Goal: Navigation & Orientation: Find specific page/section

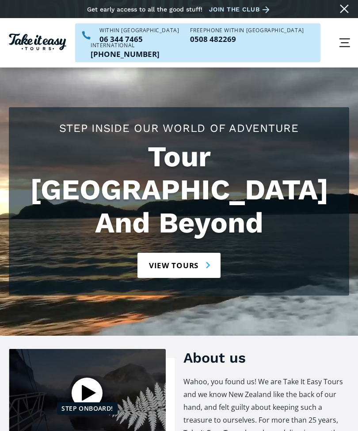
click at [342, 38] on div "menu" at bounding box center [344, 43] width 26 height 26
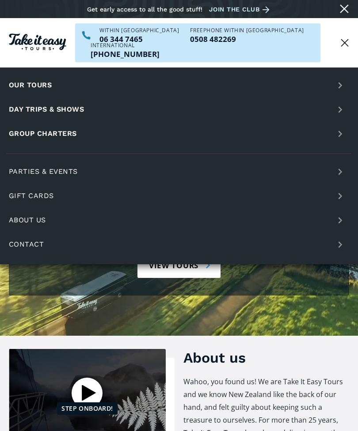
click at [45, 74] on link "Our tours" at bounding box center [179, 85] width 344 height 22
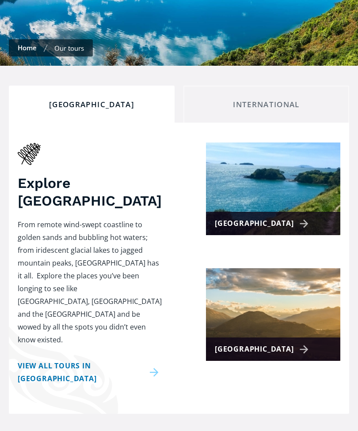
scroll to position [194, 0]
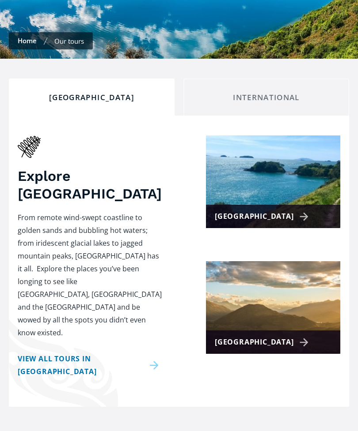
click at [103, 353] on link "View all tours in New Zealand" at bounding box center [90, 366] width 144 height 26
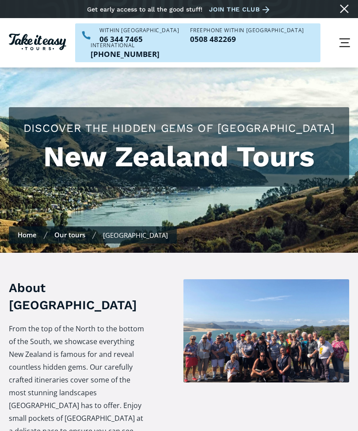
scroll to position [136, 0]
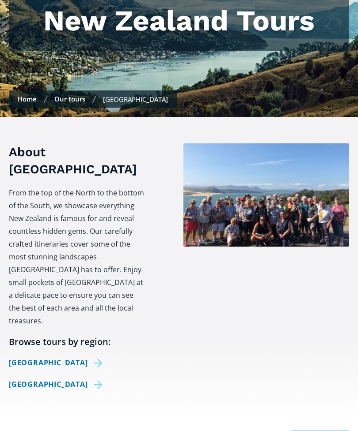
click at [61, 357] on link "[GEOGRAPHIC_DATA]" at bounding box center [57, 363] width 97 height 13
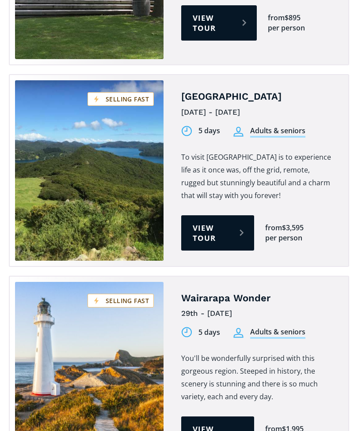
scroll to position [1070, 0]
